Goal: Transaction & Acquisition: Purchase product/service

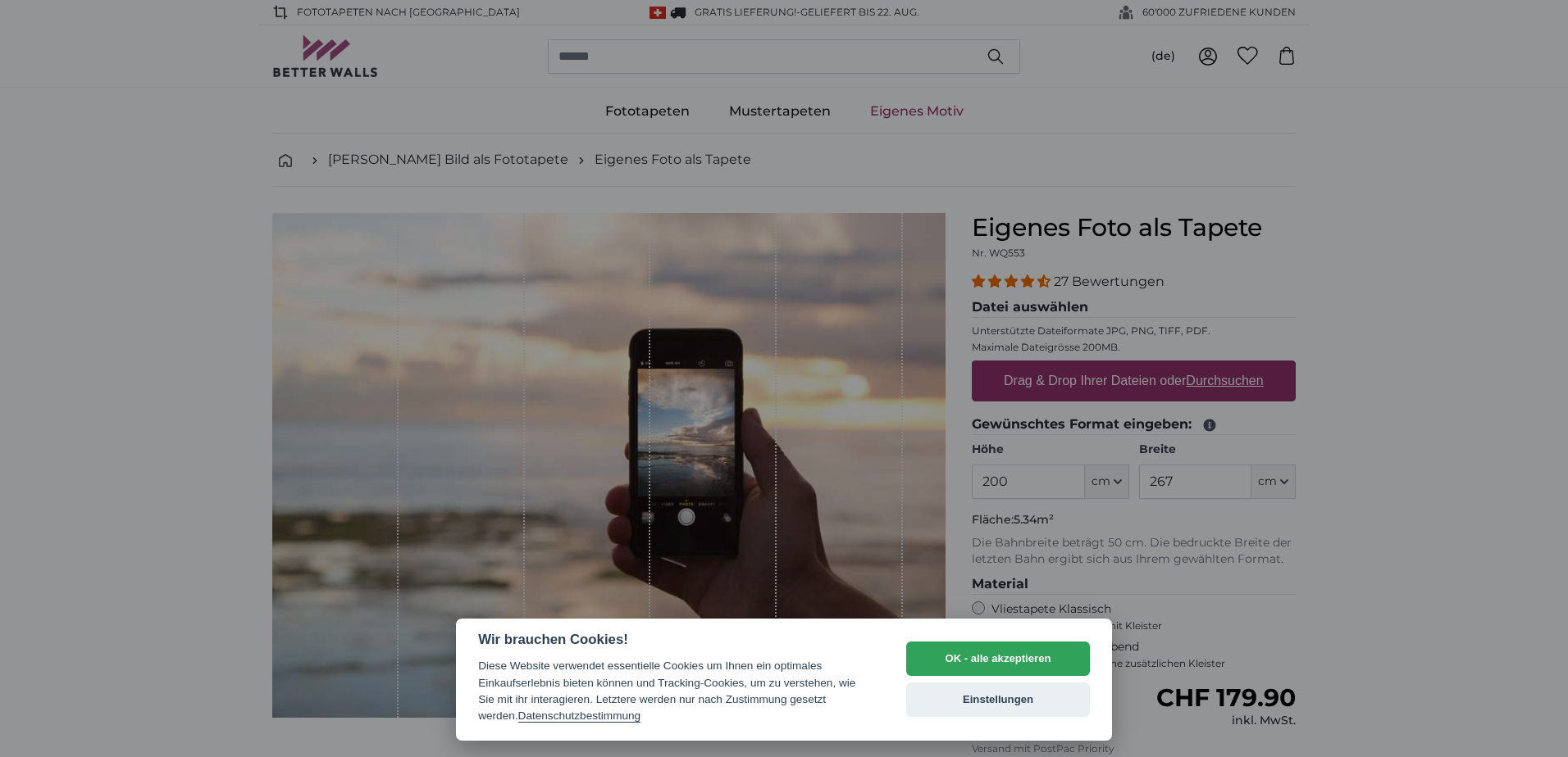
scroll to position [901, 0]
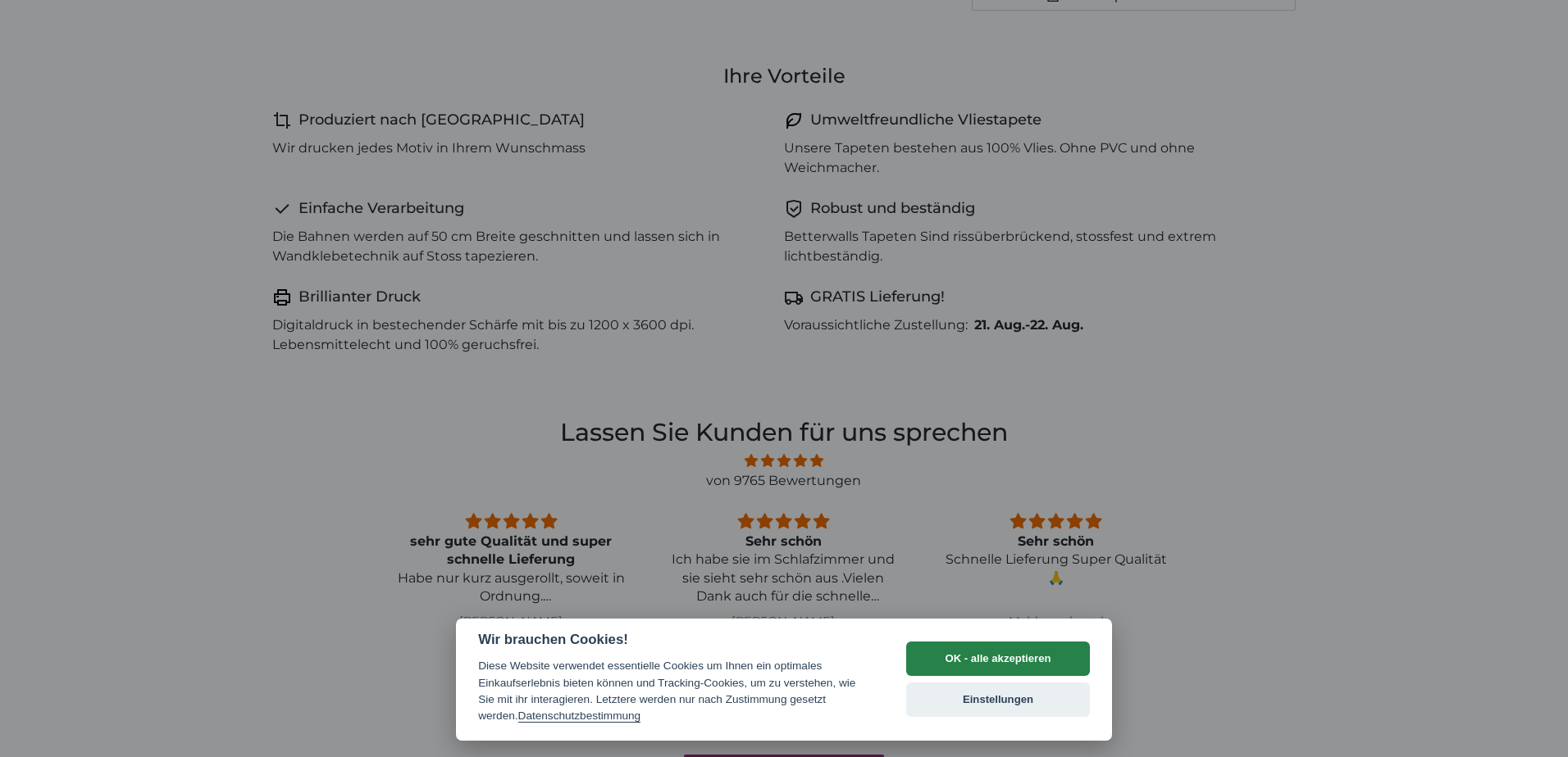
click at [983, 655] on button "OK - alle akzeptieren" at bounding box center [997, 659] width 183 height 35
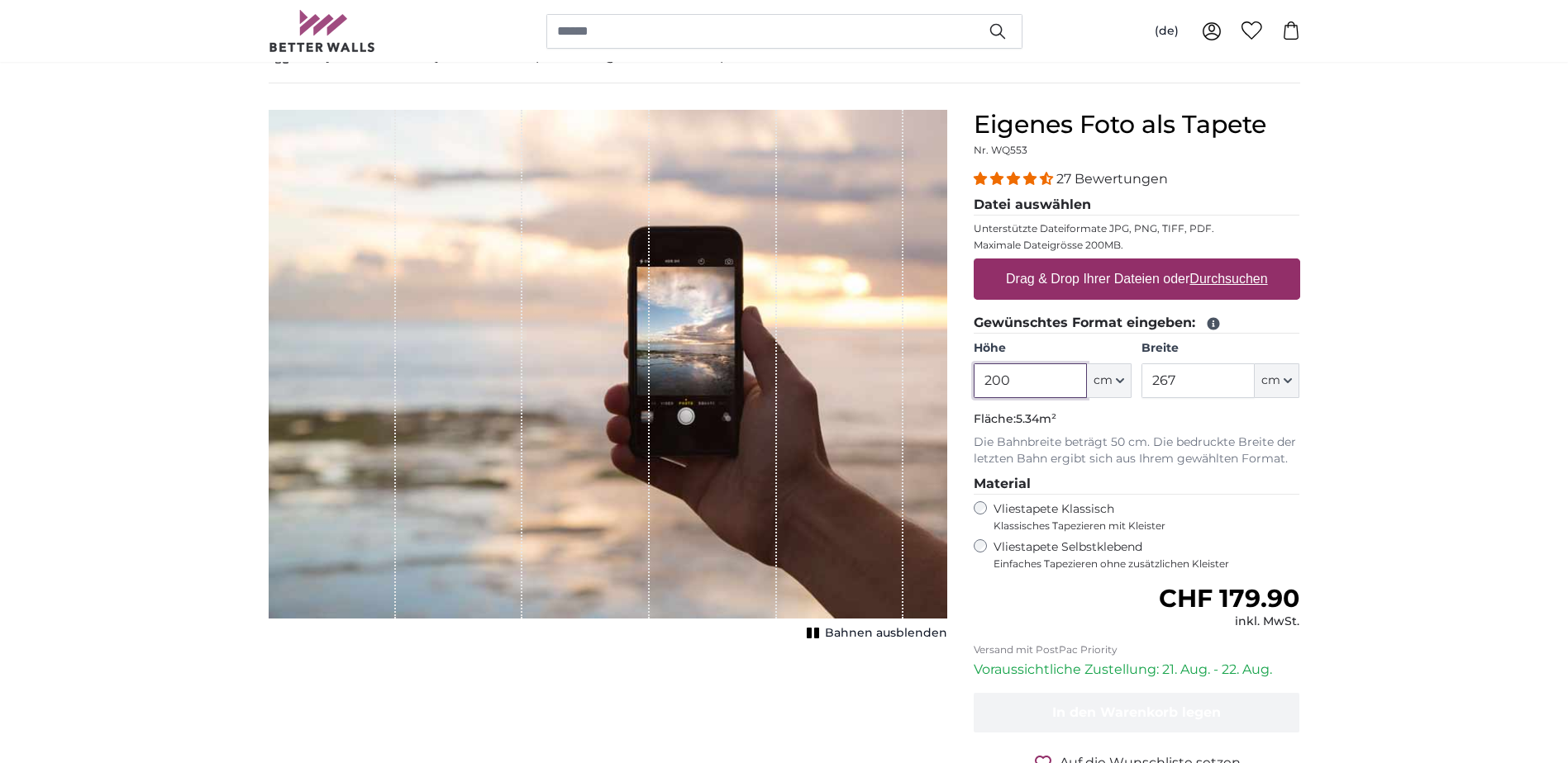
scroll to position [0, 0]
drag, startPoint x: 991, startPoint y: 660, endPoint x: 1376, endPoint y: 145, distance: 643.0
click at [1228, 284] on u "Durchsuchen" at bounding box center [1228, 279] width 78 height 14
click at [1228, 263] on input "Drag & Drop Ihrer Dateien oder Durchsuchen" at bounding box center [1138, 261] width 327 height 5
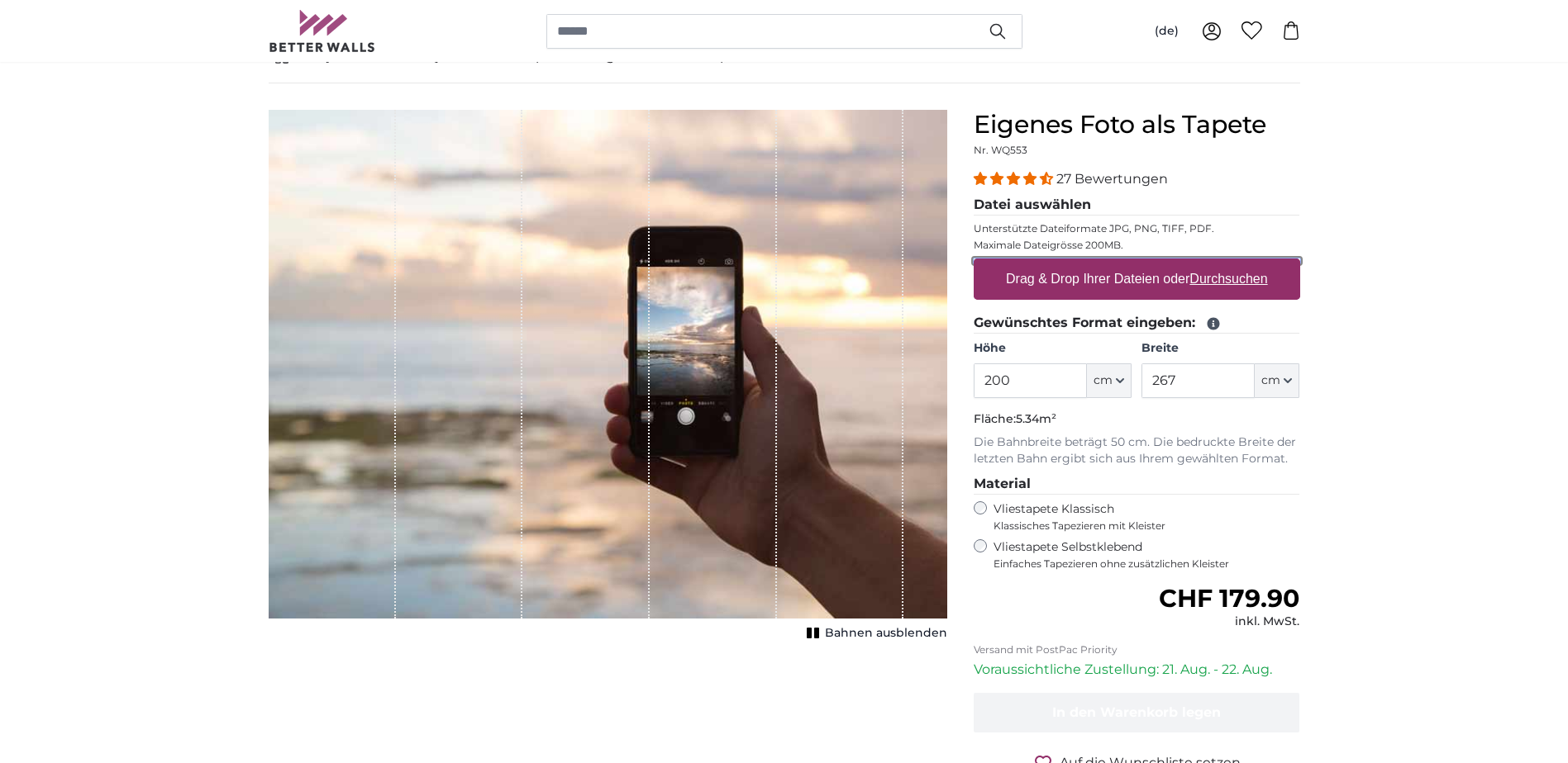
type input "**********"
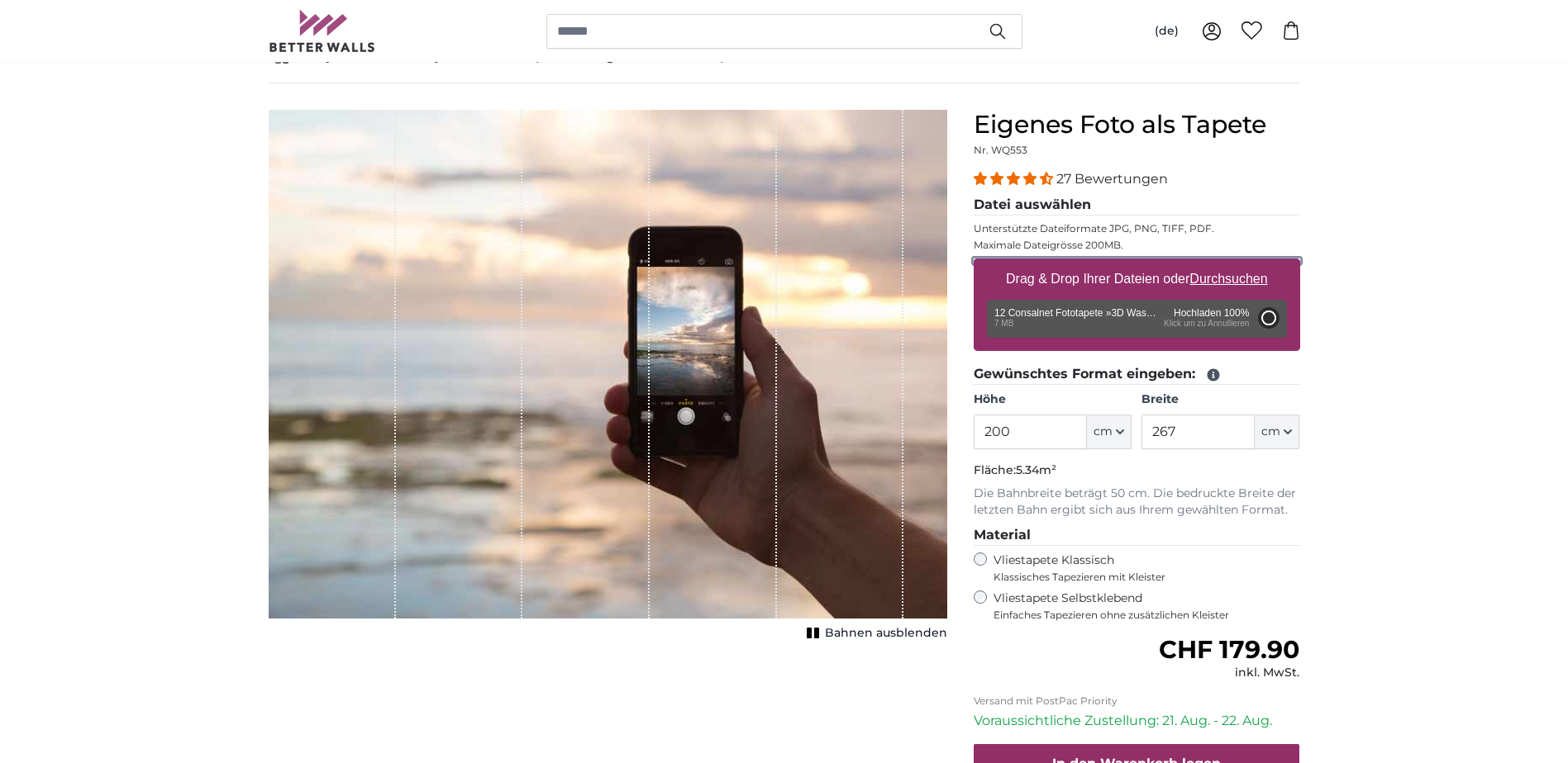
type input "320"
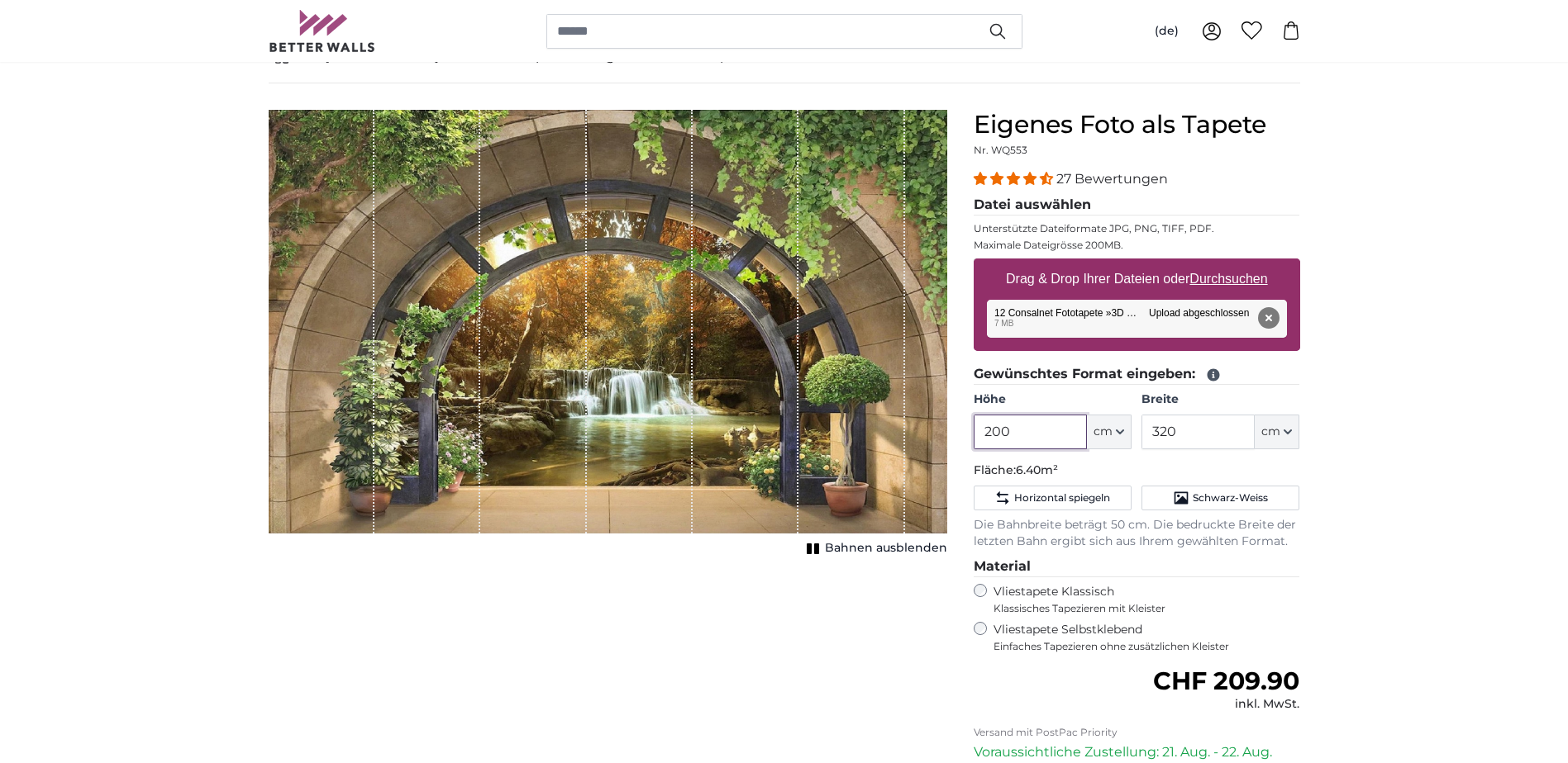
click at [1016, 431] on input "200" at bounding box center [1030, 432] width 113 height 35
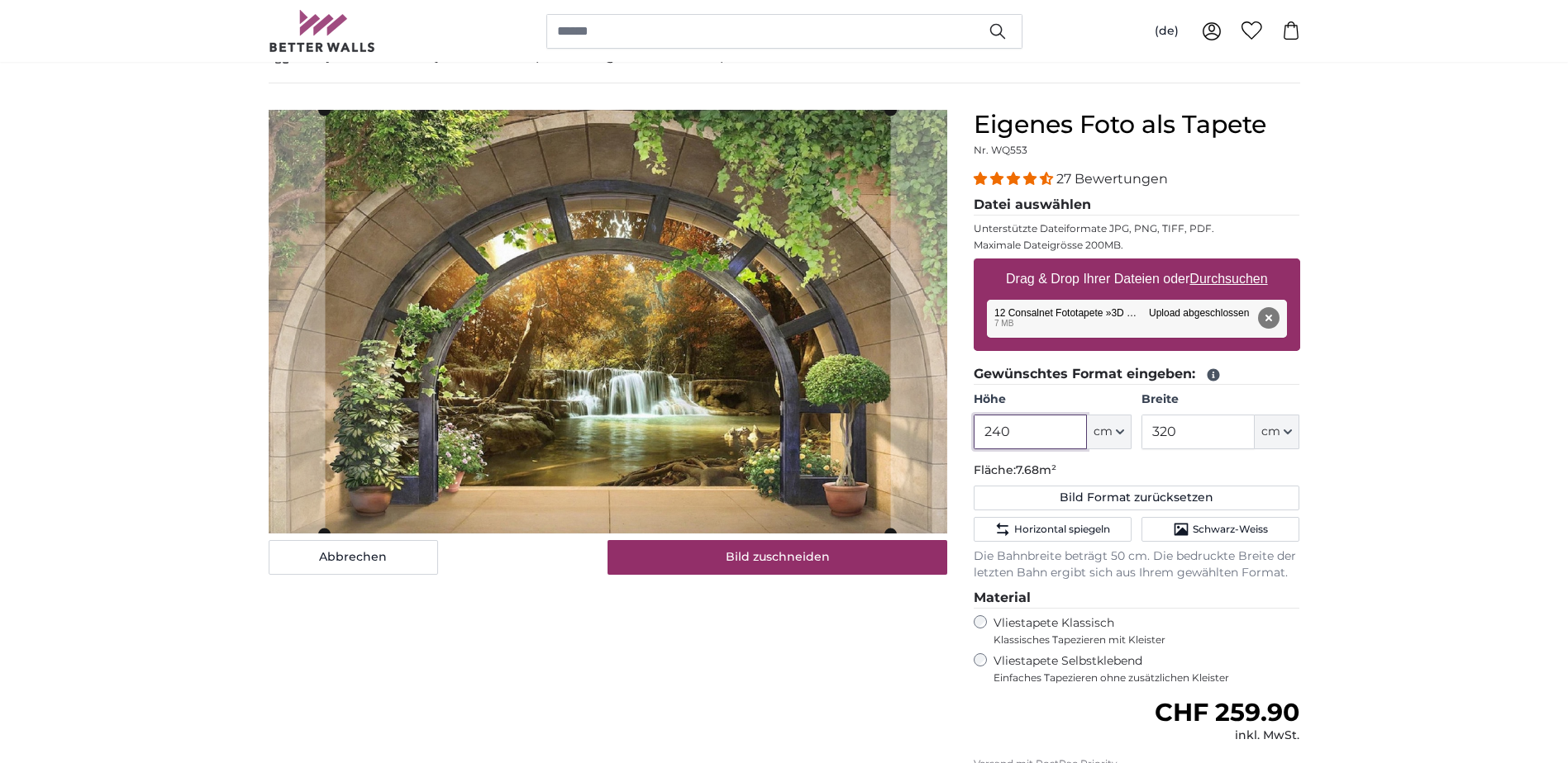
type input "240"
type input "450"
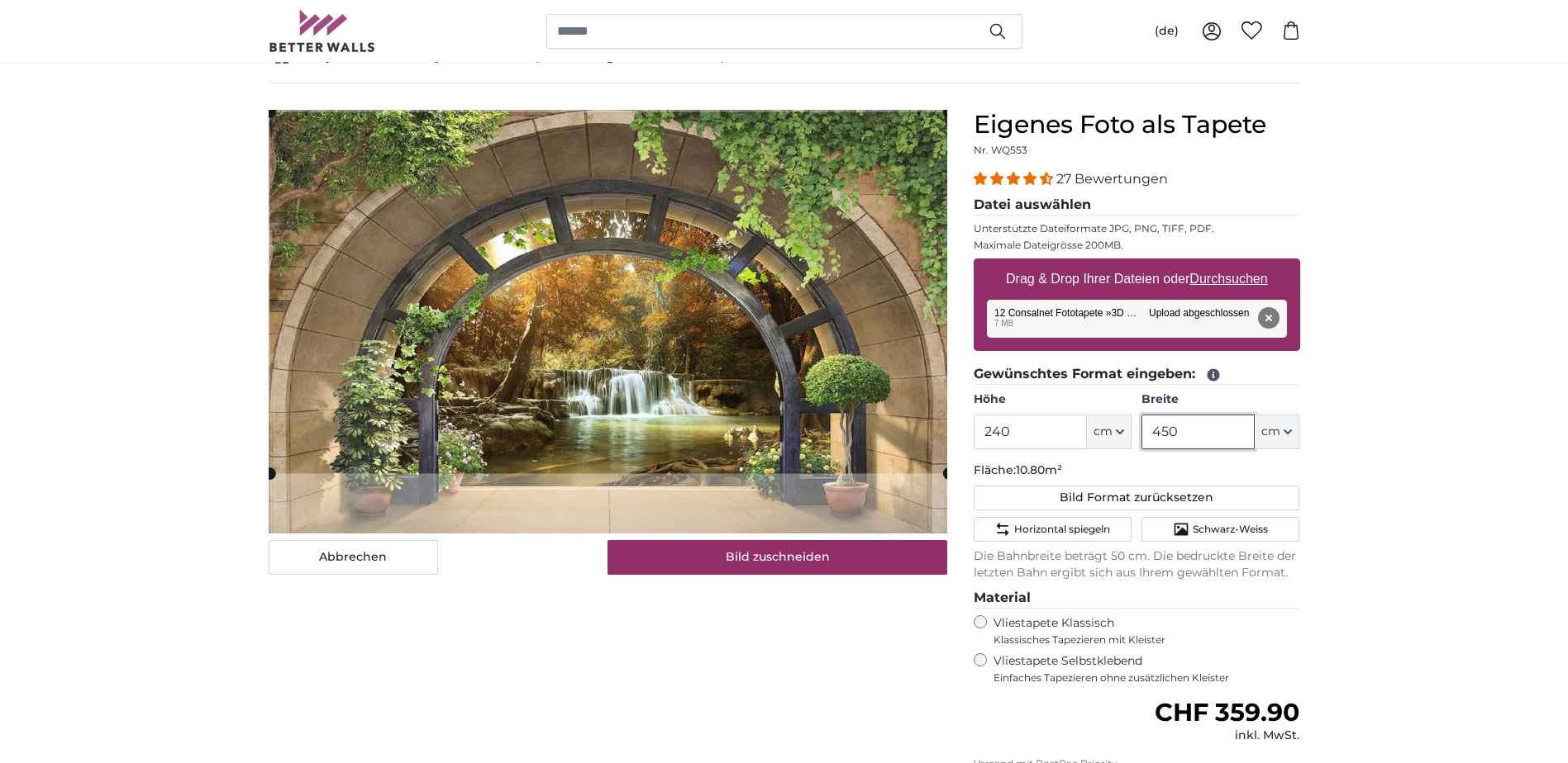
click at [677, 402] on cropper-handle at bounding box center [609, 292] width 679 height 361
type input "450"
click at [1011, 428] on input "240" at bounding box center [1030, 432] width 113 height 35
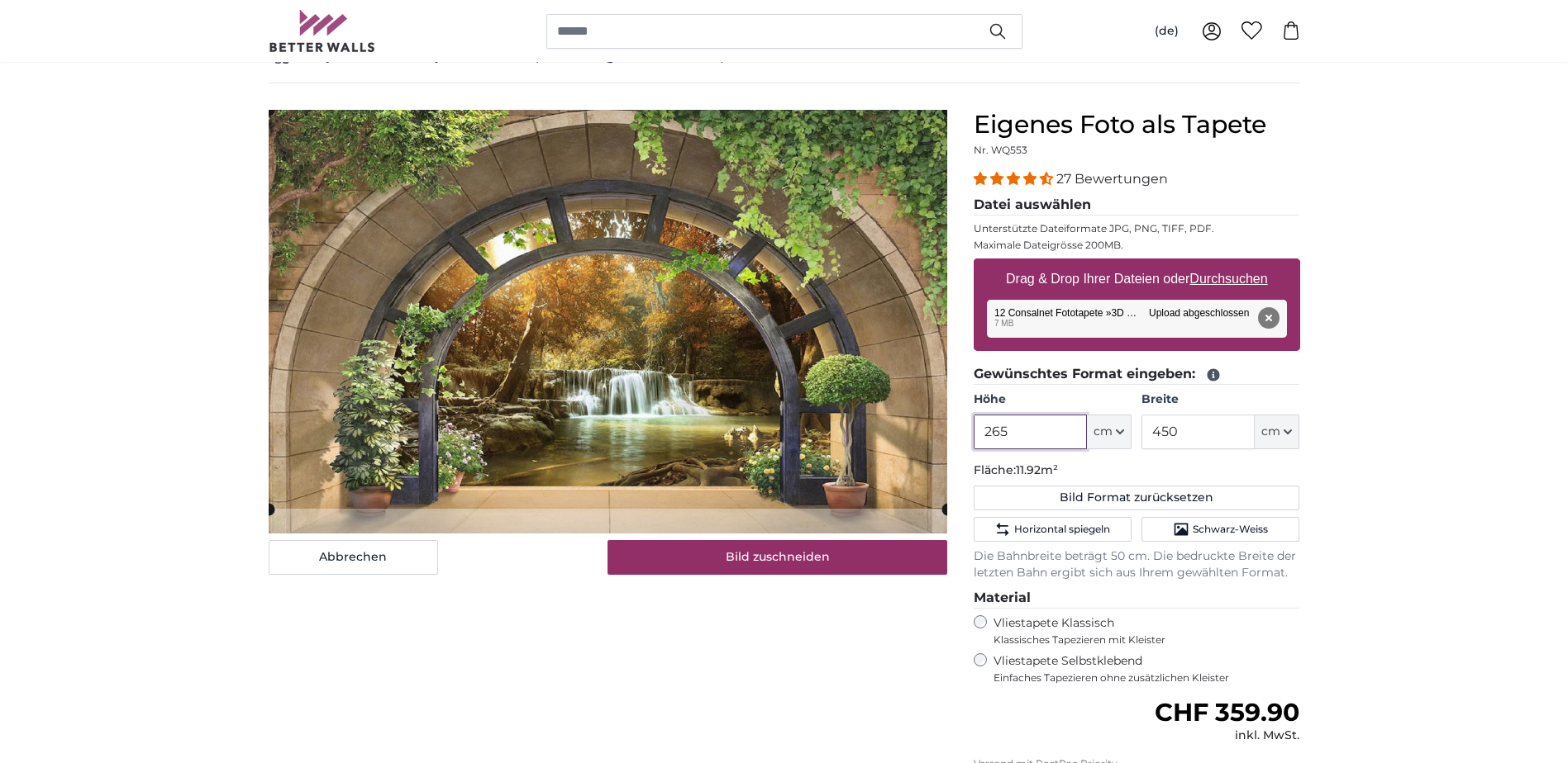
click at [778, 398] on cropper-handle at bounding box center [608, 309] width 679 height 399
click at [1272, 311] on button "Entfernen" at bounding box center [1268, 318] width 21 height 21
type input "200"
type input "320"
